Goal: Task Accomplishment & Management: Manage account settings

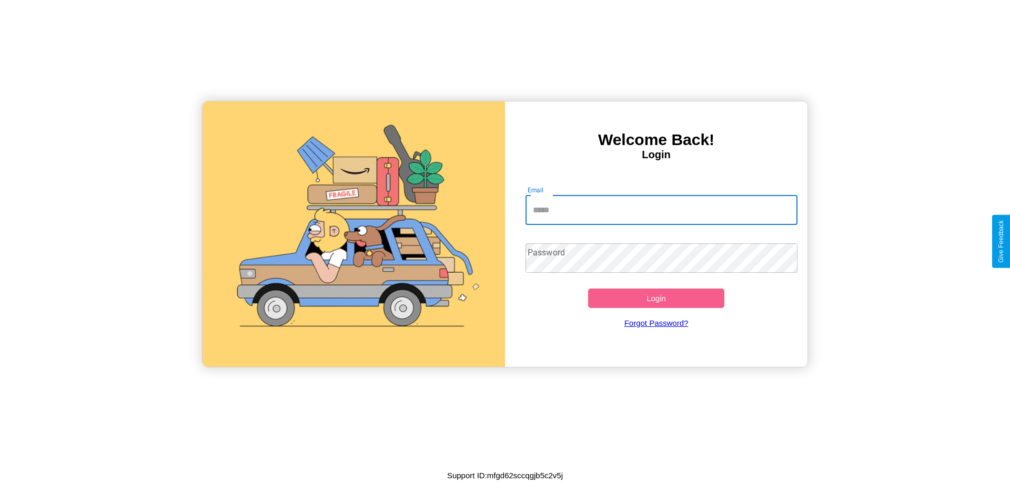
click at [661, 210] on input "Email" at bounding box center [661, 210] width 272 height 29
type input "**********"
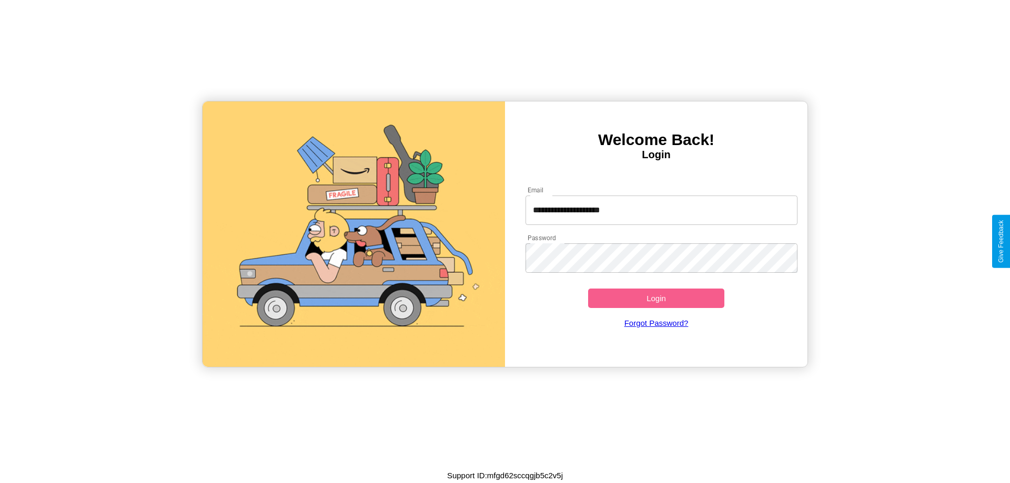
click at [656, 298] on button "Login" at bounding box center [656, 298] width 136 height 19
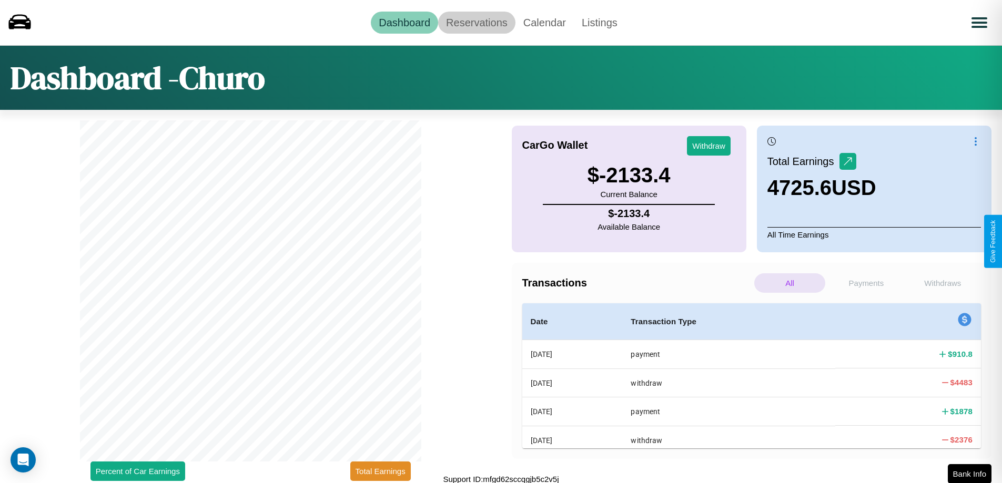
click at [477, 22] on link "Reservations" at bounding box center [476, 23] width 77 height 22
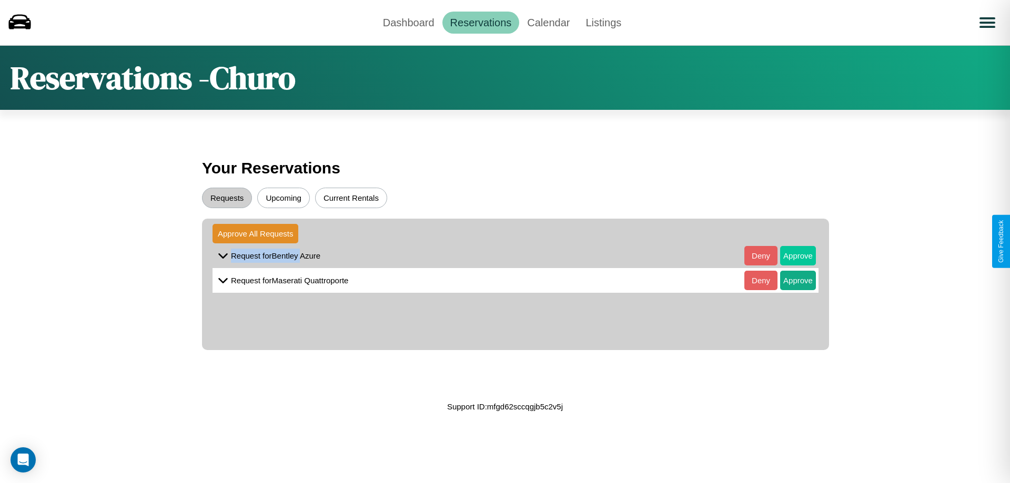
click at [790, 256] on button "Approve" at bounding box center [798, 255] width 36 height 19
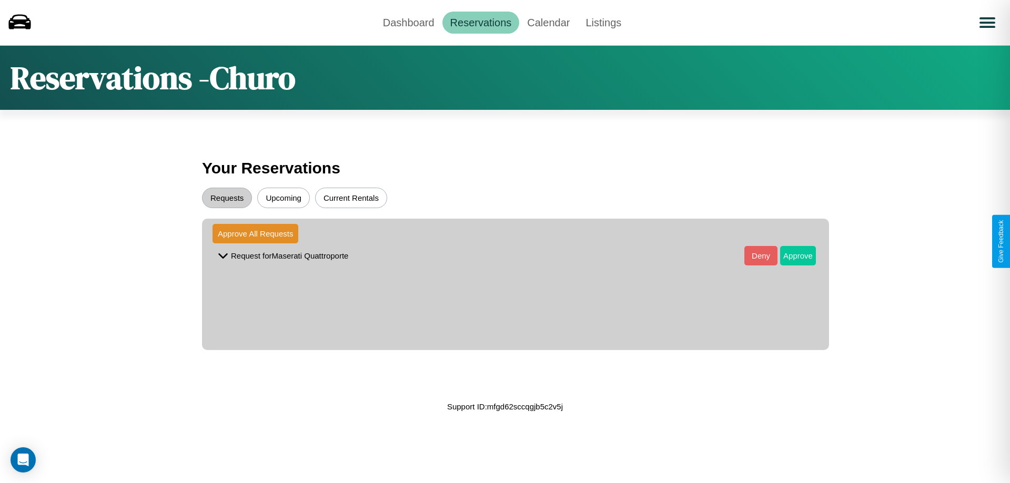
click at [790, 256] on button "Approve" at bounding box center [798, 255] width 36 height 19
